Goal: Information Seeking & Learning: Learn about a topic

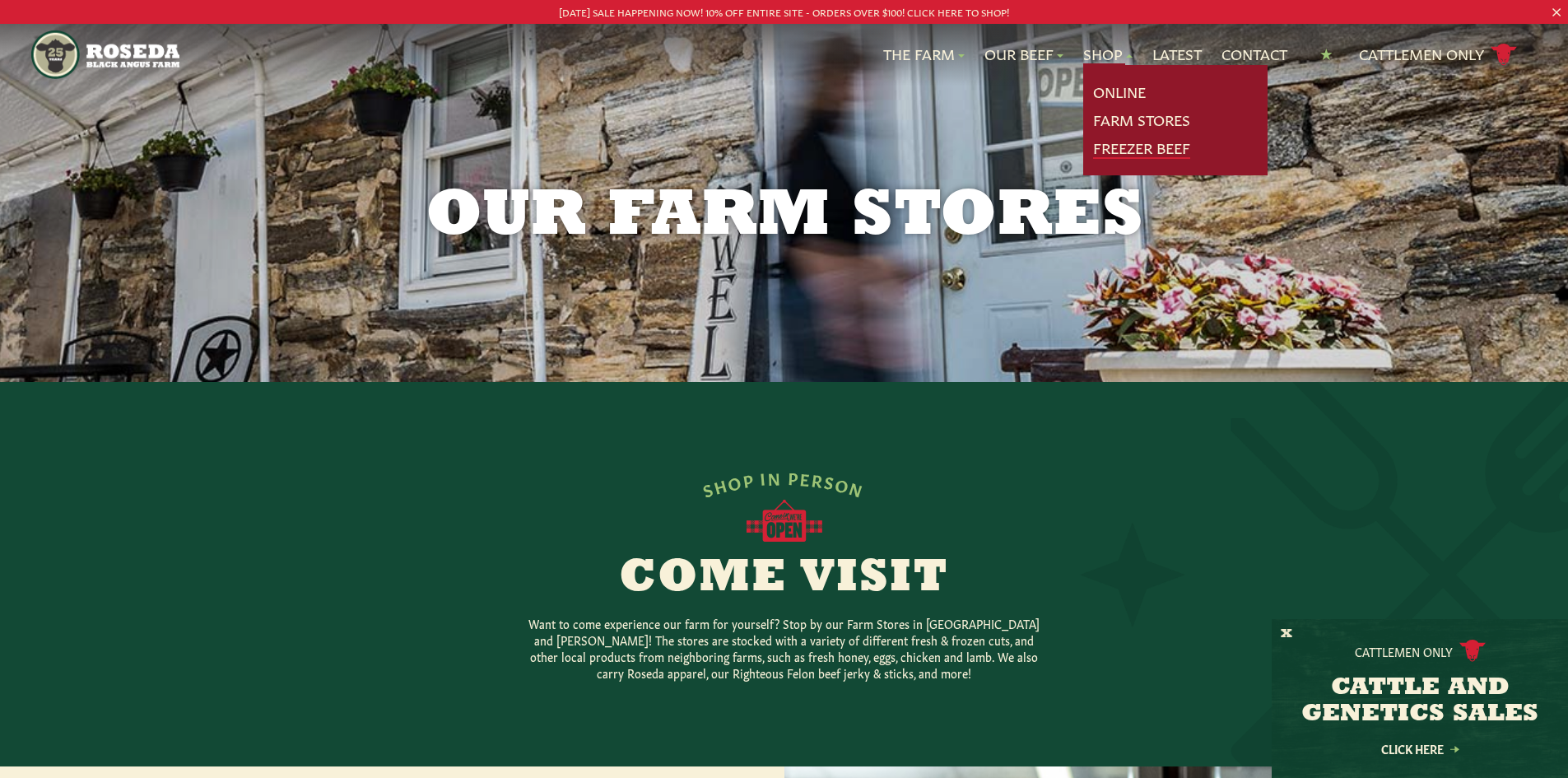
click at [1107, 149] on link "Freezer Beef" at bounding box center [1142, 149] width 97 height 22
click at [1118, 121] on link "Farm Stores" at bounding box center [1142, 120] width 97 height 22
click at [1121, 119] on link "Farm Stores" at bounding box center [1142, 120] width 97 height 22
click at [1111, 94] on link "Online" at bounding box center [1120, 92] width 53 height 22
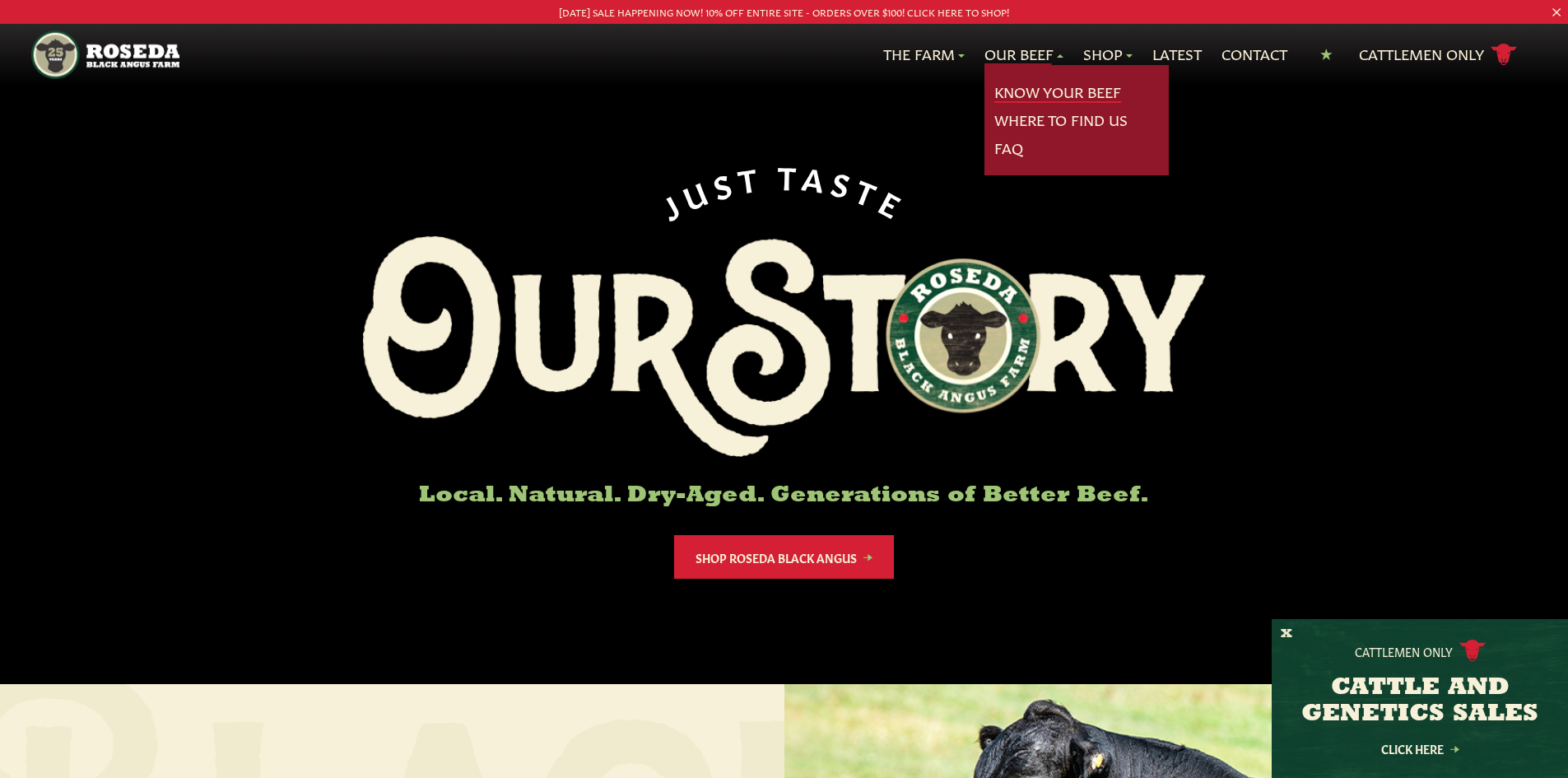
click at [1024, 90] on link "Know Your Beef" at bounding box center [1057, 92] width 127 height 22
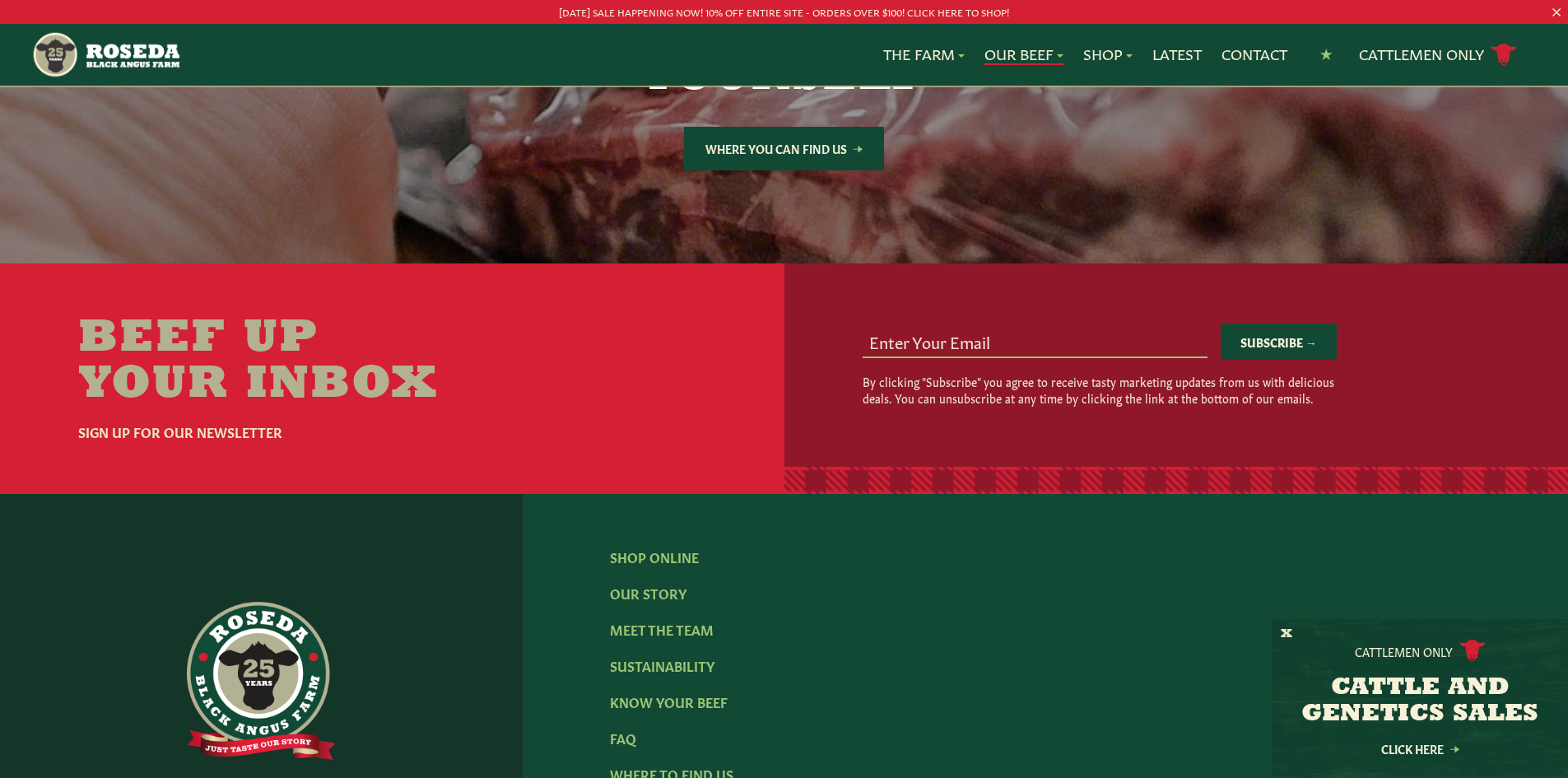
scroll to position [3129, 0]
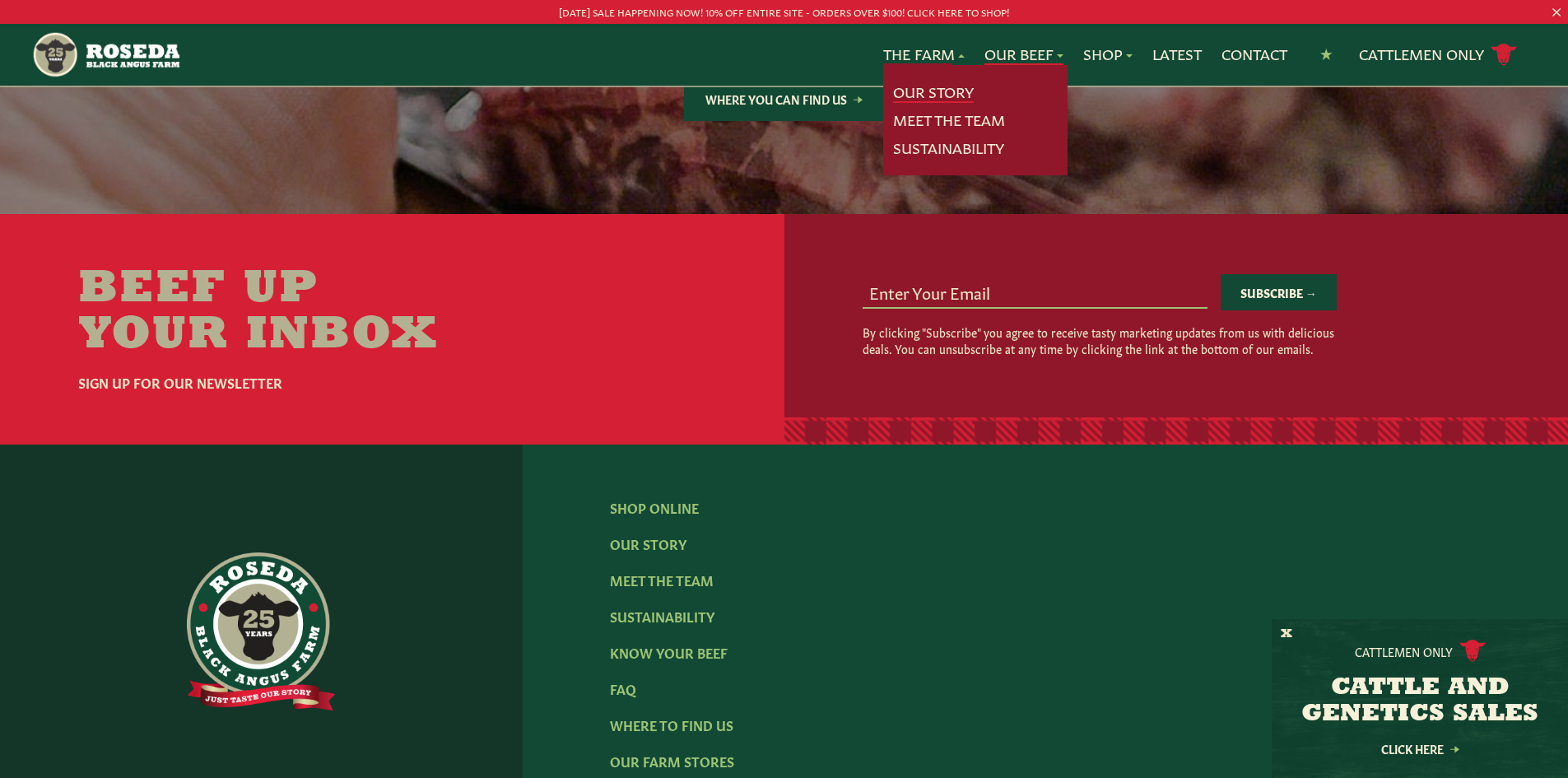
click at [911, 88] on link "Our Story" at bounding box center [933, 92] width 81 height 22
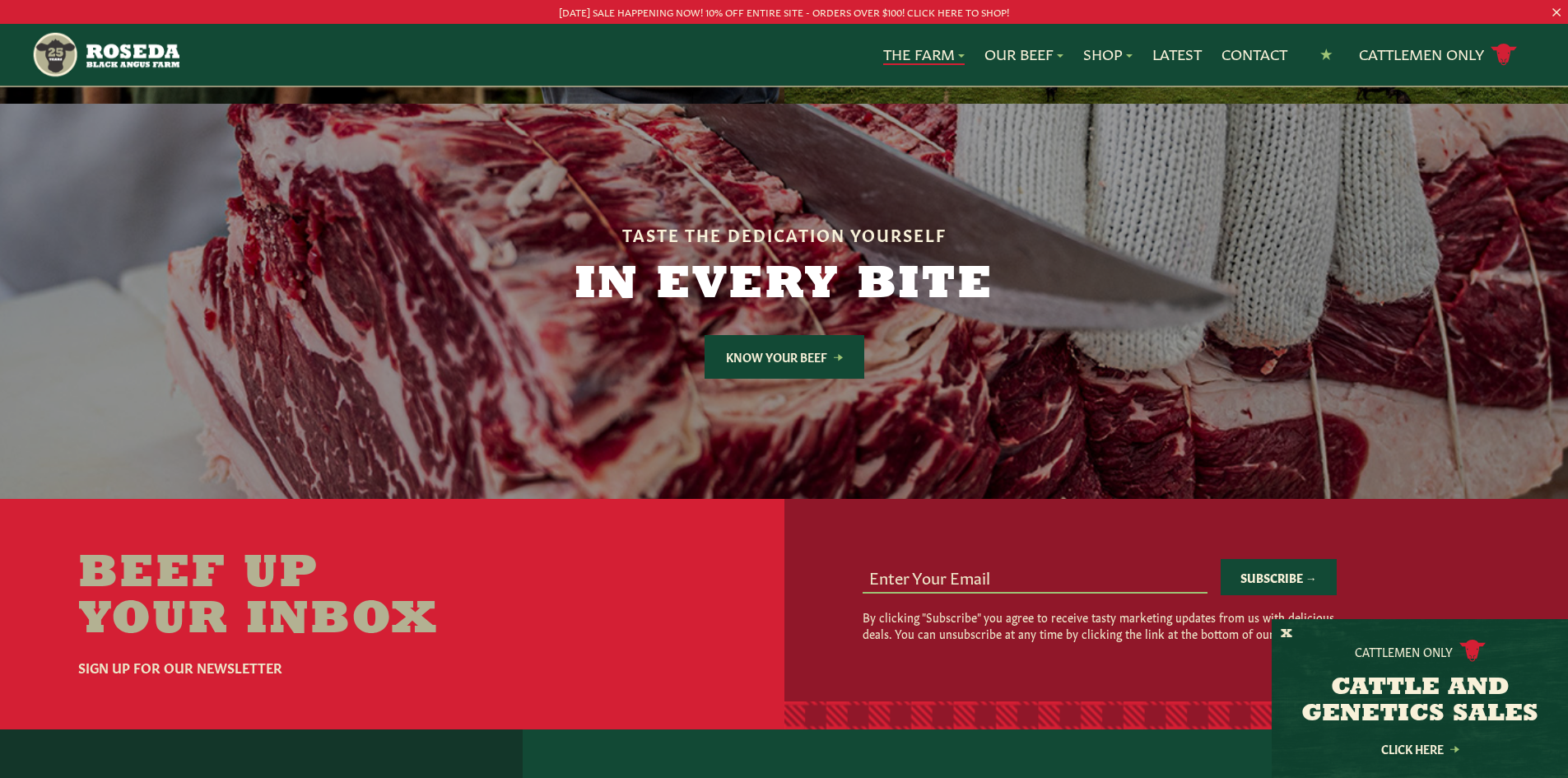
scroll to position [4529, 0]
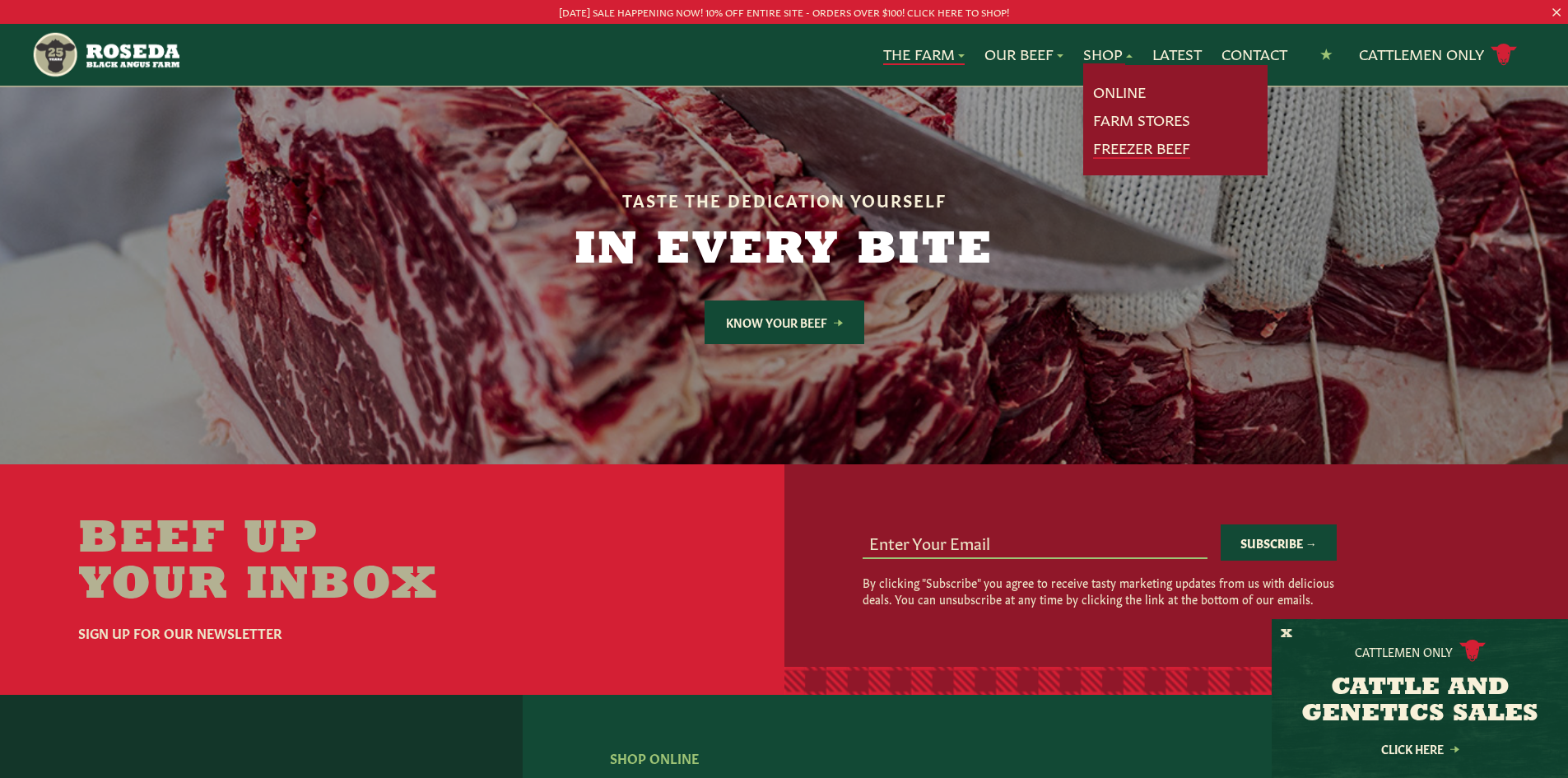
click at [1134, 148] on link "Freezer Beef" at bounding box center [1142, 149] width 97 height 22
